Goal: Task Accomplishment & Management: Use online tool/utility

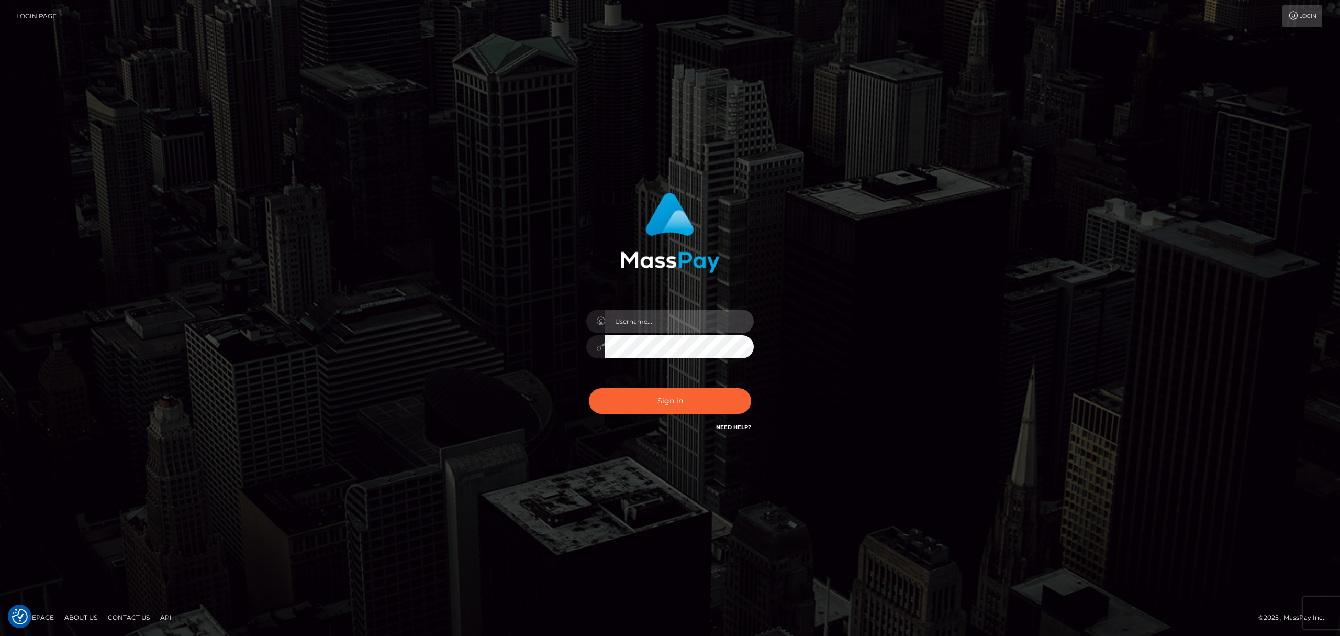
drag, startPoint x: 674, startPoint y: 329, endPoint x: 680, endPoint y: 331, distance: 5.9
click at [675, 329] on input "text" at bounding box center [679, 321] width 149 height 24
type input "Eric"
click at [685, 401] on button "Sign in" at bounding box center [670, 401] width 162 height 26
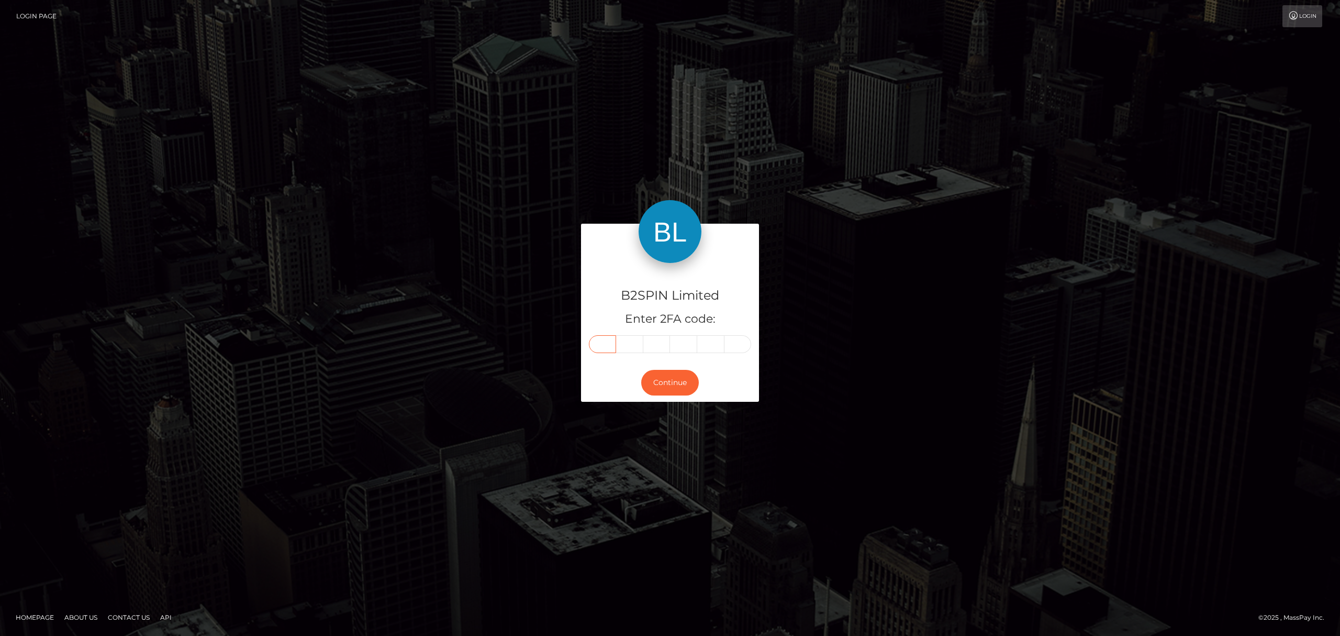
click at [610, 344] on input "text" at bounding box center [602, 344] width 27 height 18
paste input "4"
type input "4"
type input "8"
type input "4"
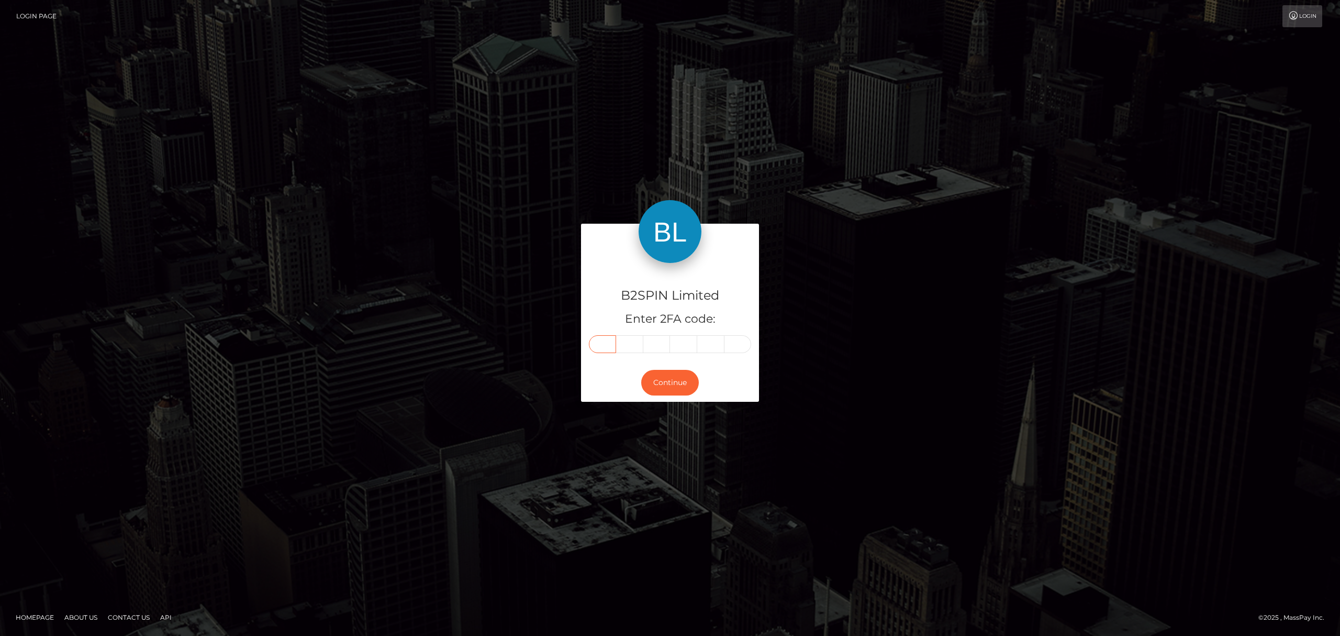
type input "9"
type input "5"
type input "4"
click at [680, 387] on button "Continue" at bounding box center [670, 383] width 58 height 26
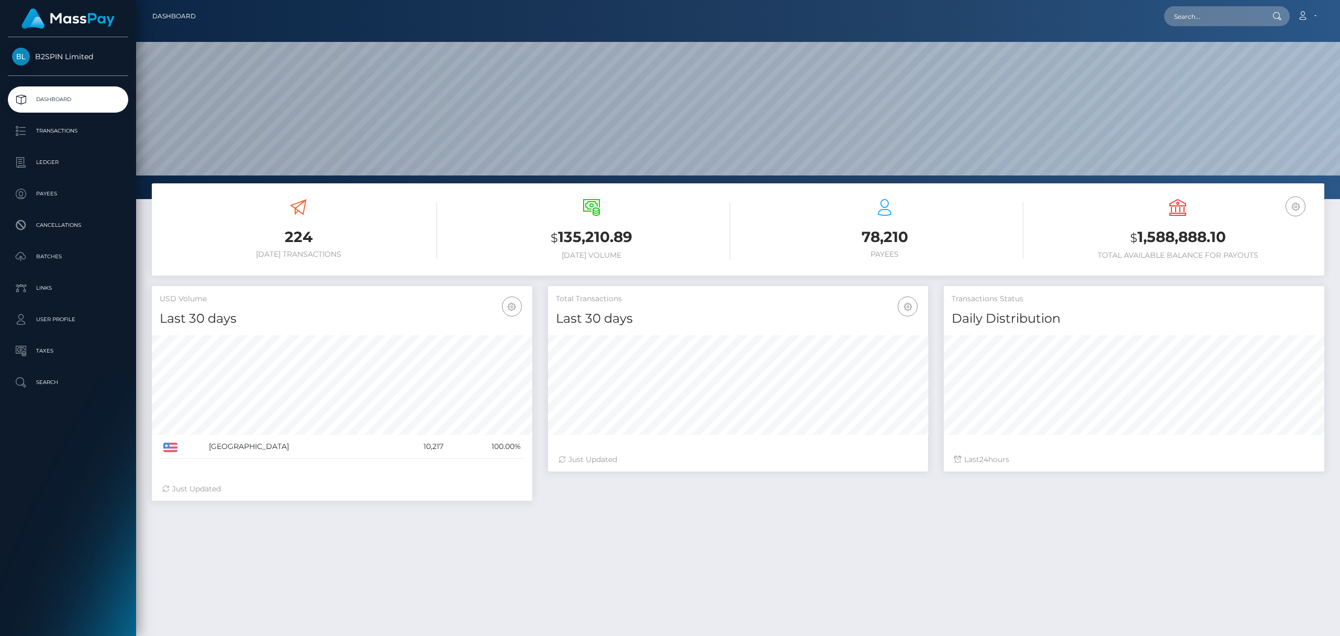
scroll to position [185, 380]
click at [61, 135] on p "Transactions" at bounding box center [68, 131] width 112 height 16
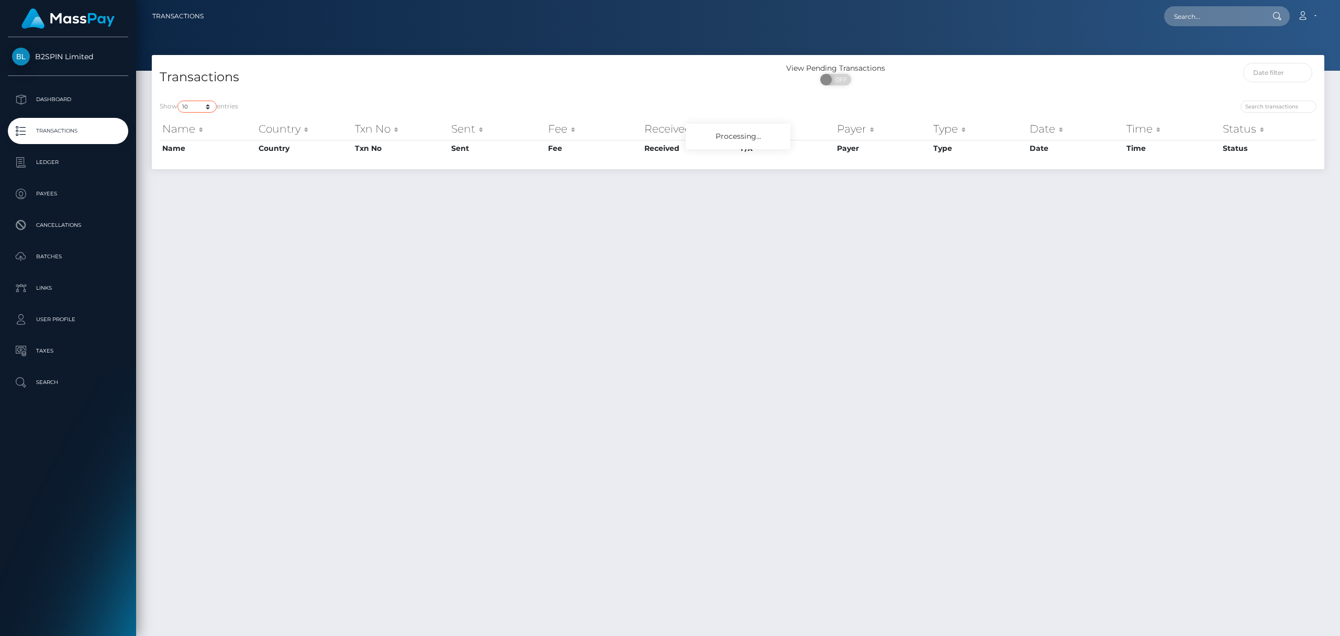
click at [191, 108] on select "10 25 50 100 250 500 1,000 3,500" at bounding box center [196, 107] width 39 height 12
select select "3500"
click at [179, 101] on select "10 25 50 100 250 500 1,000 3,500" at bounding box center [196, 107] width 39 height 12
click at [834, 78] on span at bounding box center [827, 80] width 14 height 12
checkbox input "true"
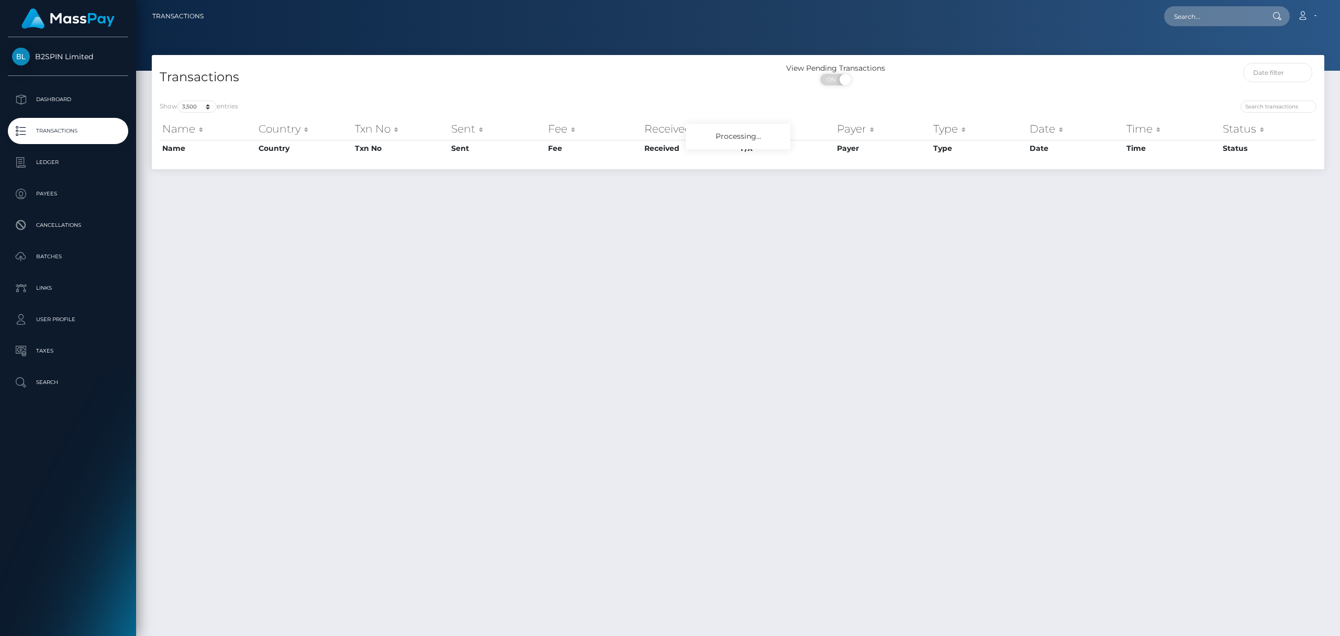
click at [512, 294] on div "Transactions View Pending Transactions ON OFF Show 10 25 50 100 250 500 1,000 3…" at bounding box center [738, 340] width 1204 height 571
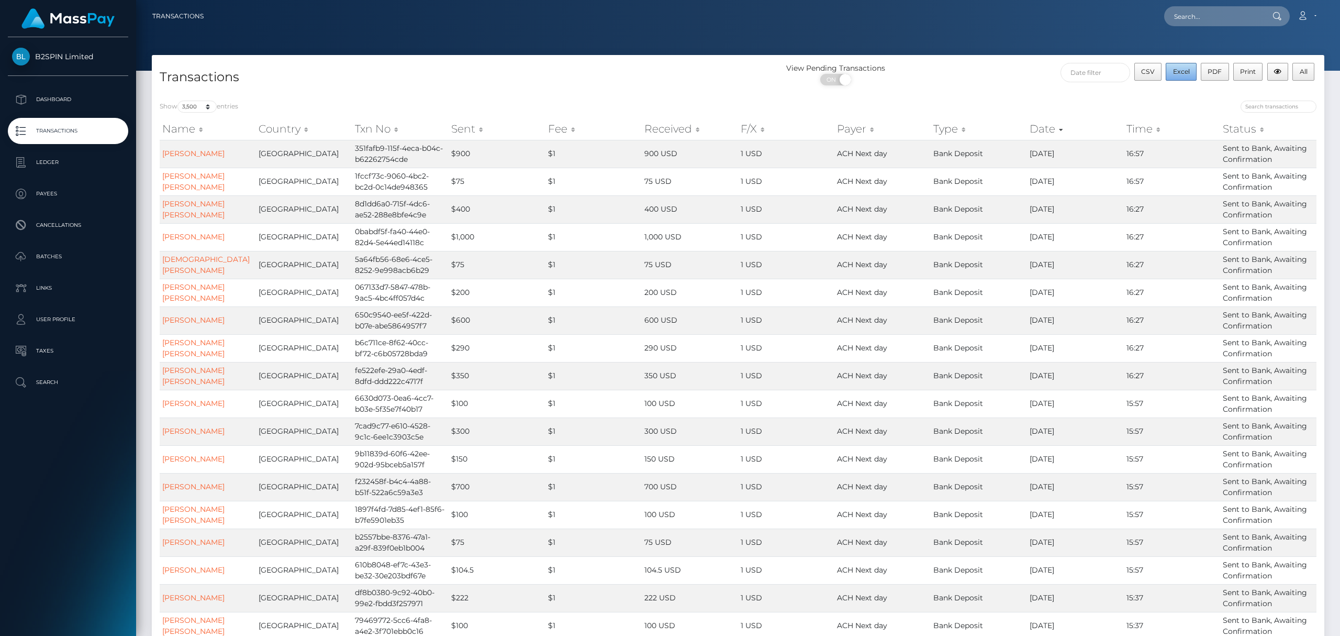
click at [1190, 70] on button "Excel" at bounding box center [1181, 72] width 31 height 18
